Goal: Find contact information: Obtain details needed to contact an individual or organization

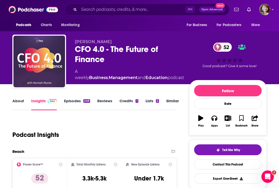
scroll to position [0, 1]
click at [116, 11] on input "Search podcasts, credits, & more..." at bounding box center [132, 9] width 106 height 8
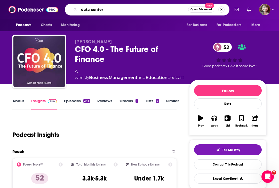
type input "data centers"
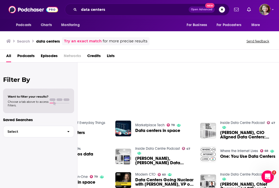
scroll to position [30, 55]
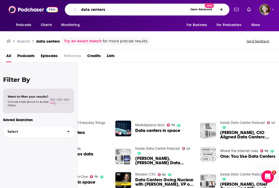
click at [80, 9] on input "data centers" at bounding box center [133, 9] width 109 height 8
type input "AI data centers"
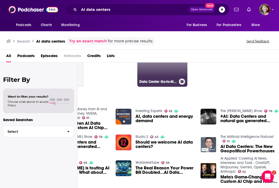
scroll to position [44, 55]
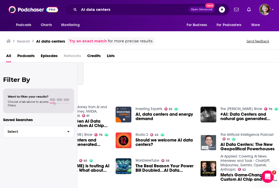
click at [155, 115] on span "AI, data centers and energy demand" at bounding box center [164, 116] width 59 height 9
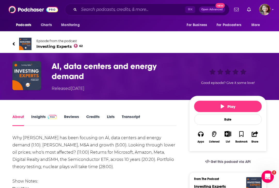
click at [60, 47] on span "Investing Experts 62" at bounding box center [59, 46] width 46 height 5
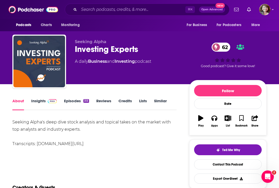
click at [255, 118] on icon "button" at bounding box center [255, 118] width 6 height 6
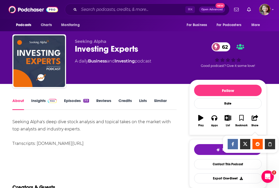
scroll to position [0, 2]
click at [271, 144] on icon "Show Share dropdown" at bounding box center [270, 144] width 10 height 4
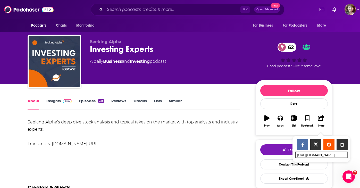
scroll to position [0, 0]
click at [112, 49] on div "Investing Experts 62" at bounding box center [168, 49] width 157 height 10
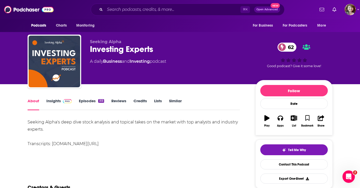
click at [28, 100] on link "About" at bounding box center [34, 104] width 12 height 12
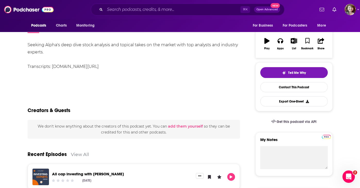
scroll to position [77, 0]
click at [279, 86] on link "Contact This Podcast" at bounding box center [295, 87] width 68 height 10
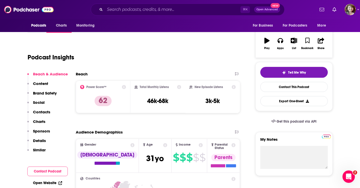
scroll to position [627, 0]
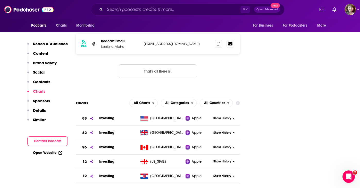
click at [47, 141] on button "Contact Podcast" at bounding box center [47, 141] width 41 height 10
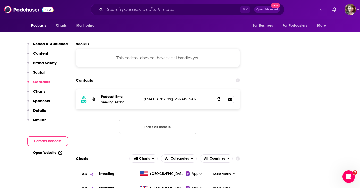
scroll to position [556, 0]
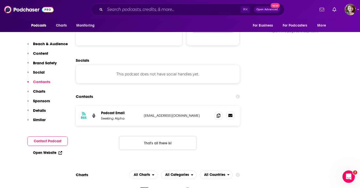
click at [232, 113] on icon at bounding box center [231, 115] width 4 height 4
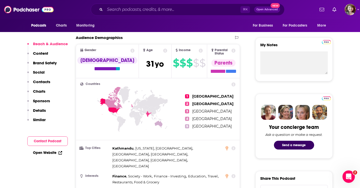
scroll to position [175, 0]
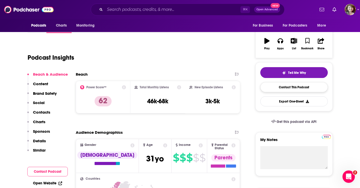
click at [279, 88] on link "Contact This Podcast" at bounding box center [295, 87] width 68 height 10
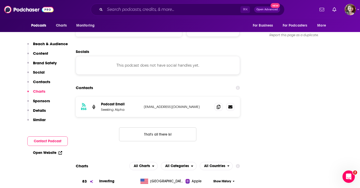
scroll to position [563, 0]
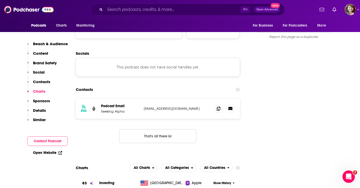
click at [232, 107] on icon at bounding box center [231, 108] width 4 height 3
